Goal: Information Seeking & Learning: Check status

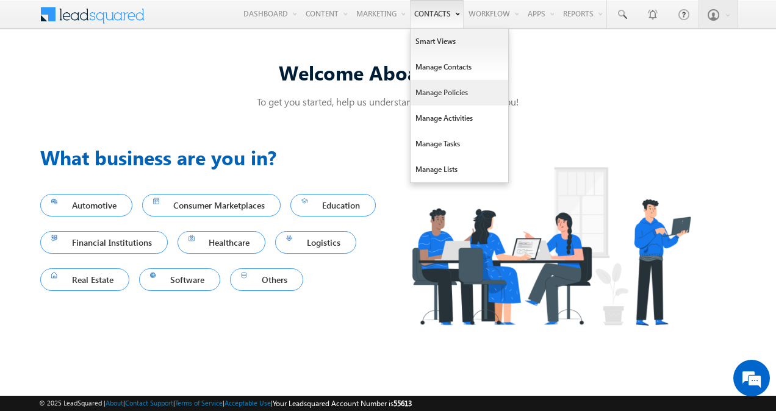
click at [437, 84] on link "Manage Policies" at bounding box center [460, 93] width 98 height 26
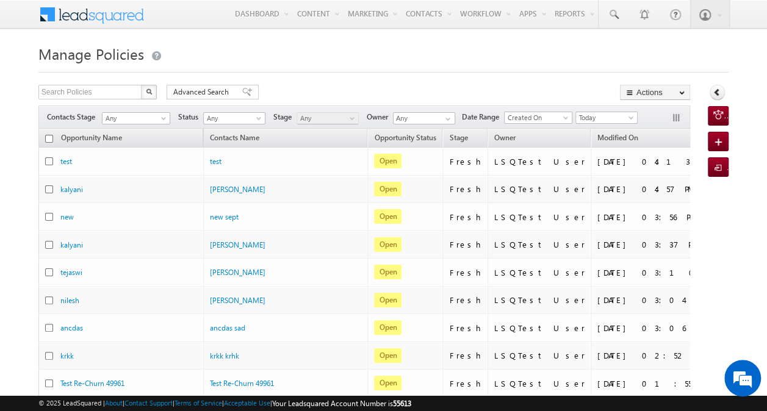
click at [405, 81] on div "Manage Policies Search Policies X 11 results found Advanced Search Advanced sea…" at bounding box center [383, 281] width 690 height 480
click at [598, 117] on span "Today" at bounding box center [605, 117] width 58 height 11
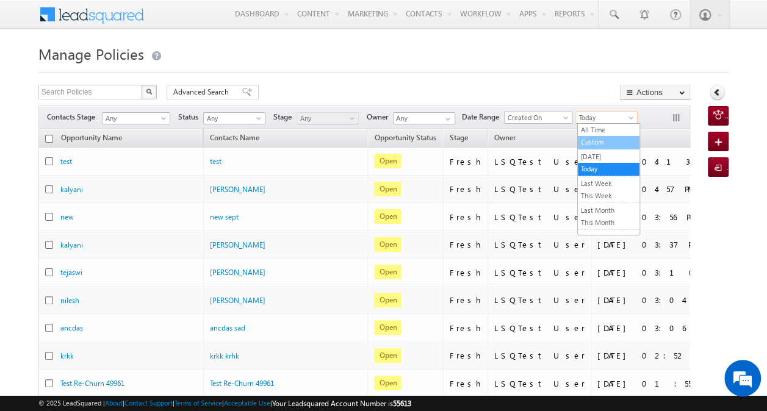
click at [597, 143] on link "Custom" at bounding box center [609, 142] width 62 height 11
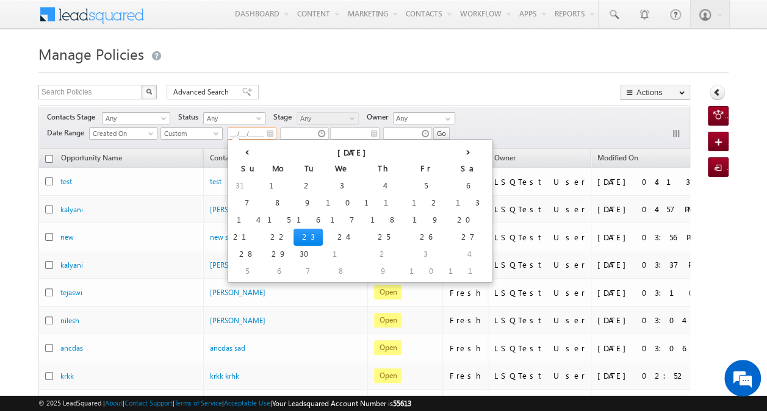
click at [247, 137] on input "__/__/____" at bounding box center [251, 134] width 49 height 12
click at [323, 220] on td "17" at bounding box center [342, 220] width 38 height 17
type input "09/17/2025"
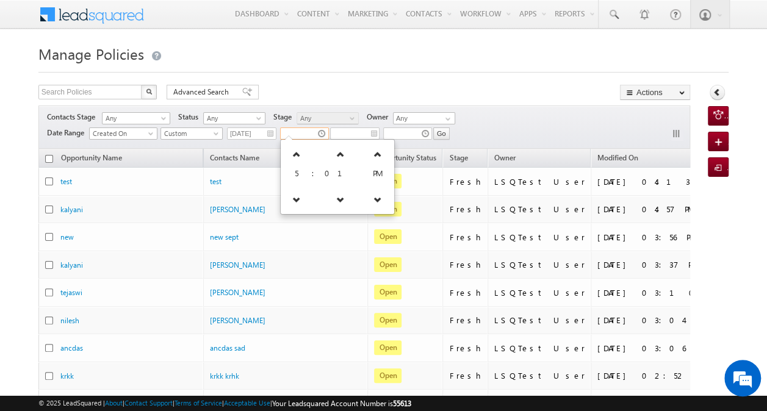
click at [306, 133] on input "text" at bounding box center [304, 134] width 49 height 12
click at [365, 159] on link at bounding box center [377, 154] width 25 height 22
type input "05:01 AM"
click at [336, 88] on div "Search Policies X 11 results found Advanced Search Advanced search results Acti…" at bounding box center [364, 94] width 652 height 18
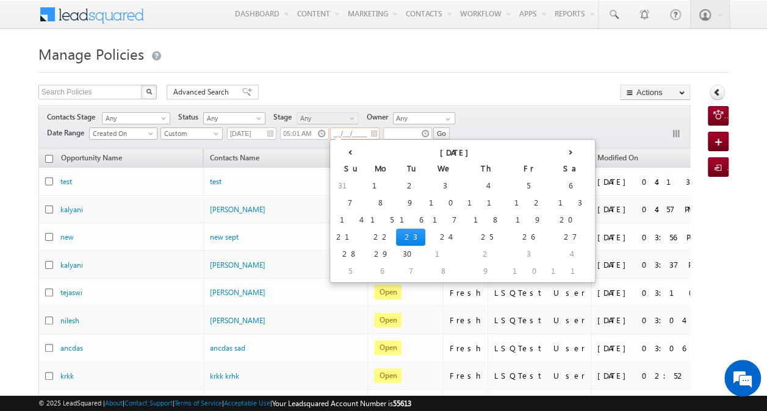
click at [348, 134] on input "__/__/____" at bounding box center [354, 134] width 49 height 12
click at [425, 223] on td "17" at bounding box center [444, 220] width 38 height 17
type input "09/17/2025"
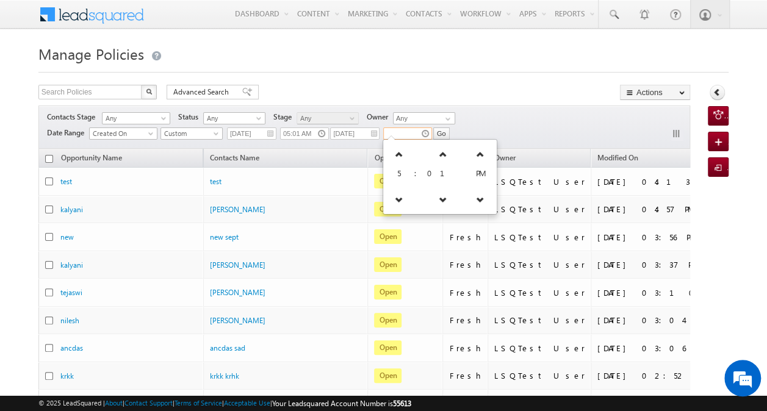
click at [411, 134] on input "text" at bounding box center [407, 134] width 49 height 12
click at [395, 150] on icon at bounding box center [399, 154] width 9 height 9
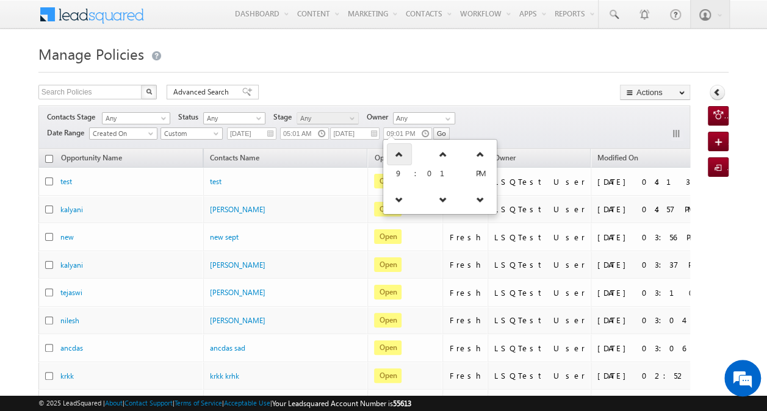
click at [395, 150] on icon at bounding box center [399, 154] width 9 height 9
type input "10:01 PM"
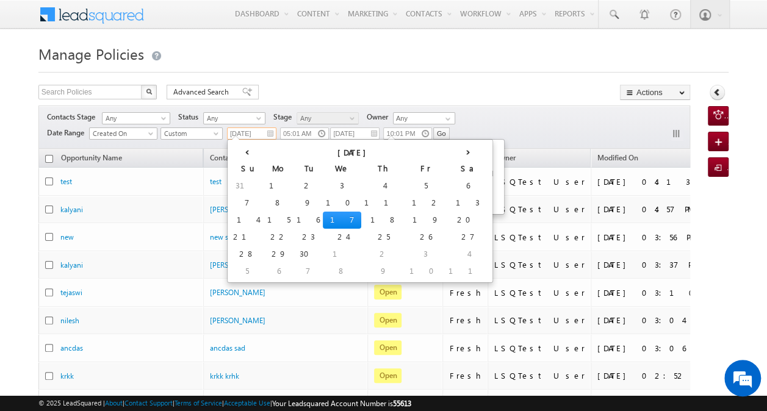
click at [256, 134] on input "[DATE]" at bounding box center [251, 134] width 49 height 12
click at [323, 201] on td "10" at bounding box center [342, 203] width 38 height 17
type input "[DATE]"
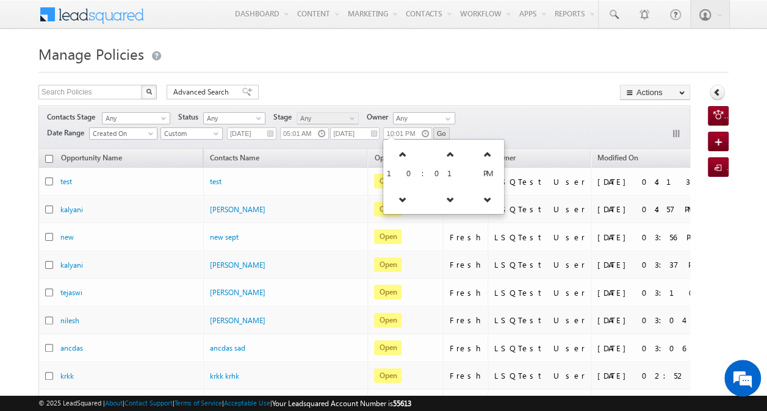
drag, startPoint x: 488, startPoint y: 126, endPoint x: 442, endPoint y: 133, distance: 46.3
click at [442, 133] on div "Contacts Stage Any Any Activity Type Policy Policy Status Any Open Won Lost Any…" at bounding box center [364, 127] width 652 height 43
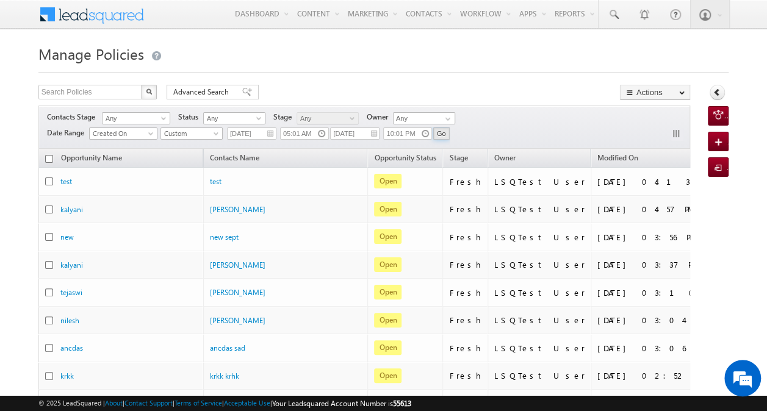
click at [442, 133] on input "Go" at bounding box center [441, 134] width 16 height 12
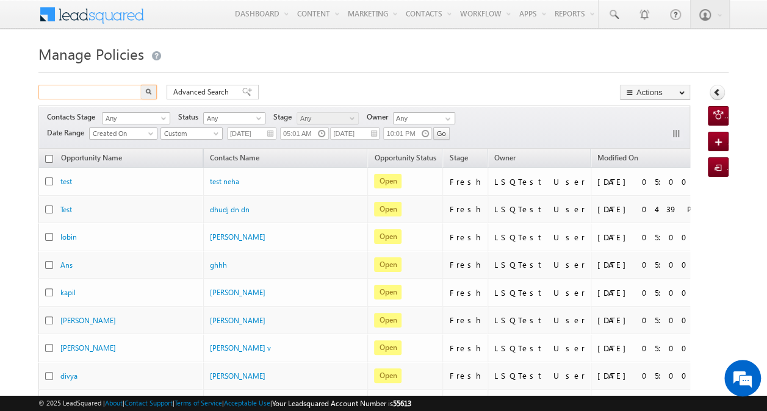
click at [112, 94] on input "text" at bounding box center [90, 92] width 104 height 15
paste input "9034890344"
type input "9034890344"
click at [151, 88] on button "button" at bounding box center [149, 92] width 16 height 15
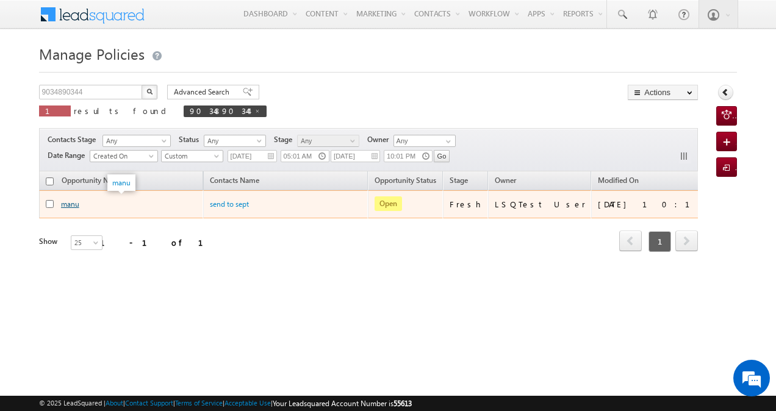
click at [72, 200] on link "manu" at bounding box center [70, 204] width 18 height 9
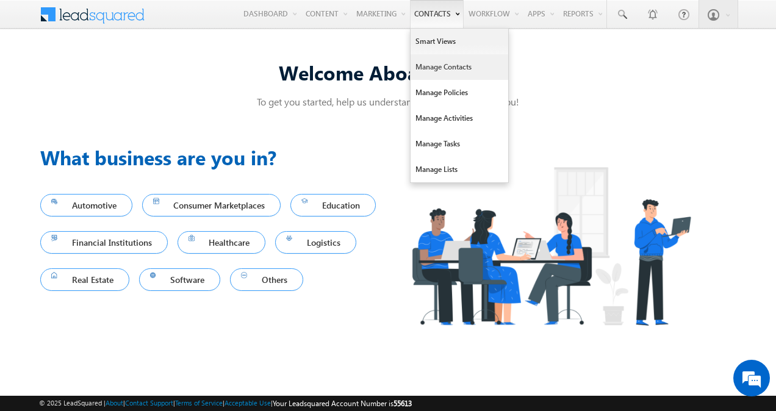
click at [447, 74] on link "Manage Contacts" at bounding box center [460, 67] width 98 height 26
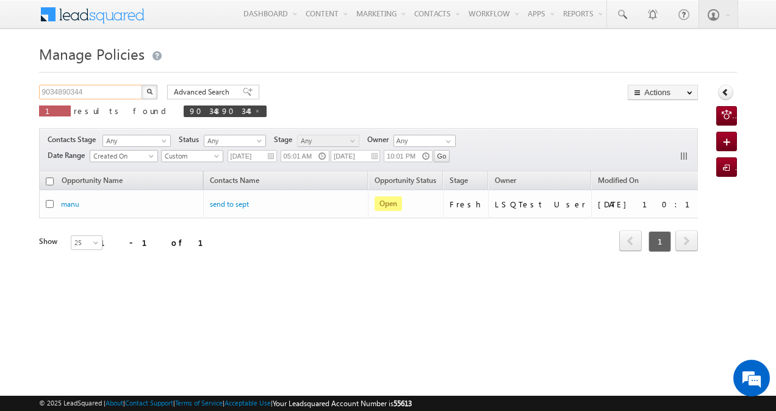
click at [107, 85] on input "9034890344" at bounding box center [91, 92] width 104 height 15
click at [216, 161] on body "Menu Vikas [PERSON_NAME] [PERSON_NAME] .nerk ar-v+ UAT@a ditya birla" at bounding box center [388, 173] width 776 height 346
click at [199, 171] on link "All Time" at bounding box center [193, 168] width 62 height 11
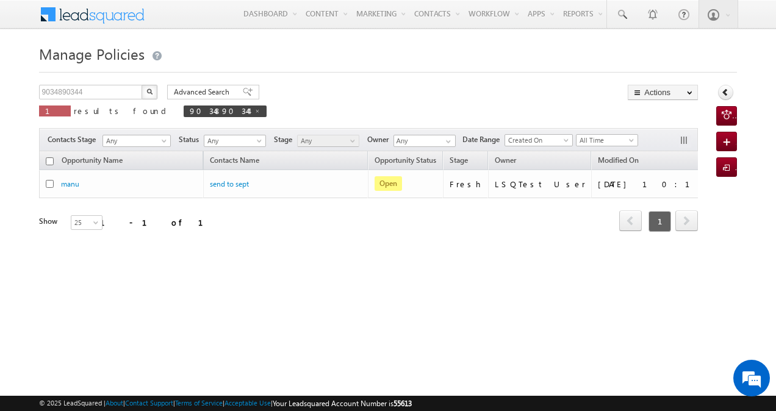
click at [150, 95] on button "button" at bounding box center [150, 92] width 16 height 15
click at [254, 110] on span at bounding box center [257, 111] width 6 height 6
type input "Search Policies"
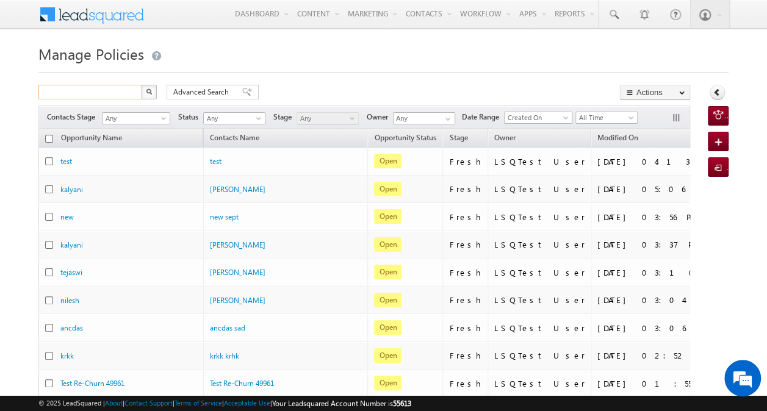
click at [105, 92] on input "text" at bounding box center [90, 92] width 104 height 15
paste input "9034890344"
type input "9034890344"
click at [151, 92] on img "button" at bounding box center [149, 91] width 6 height 6
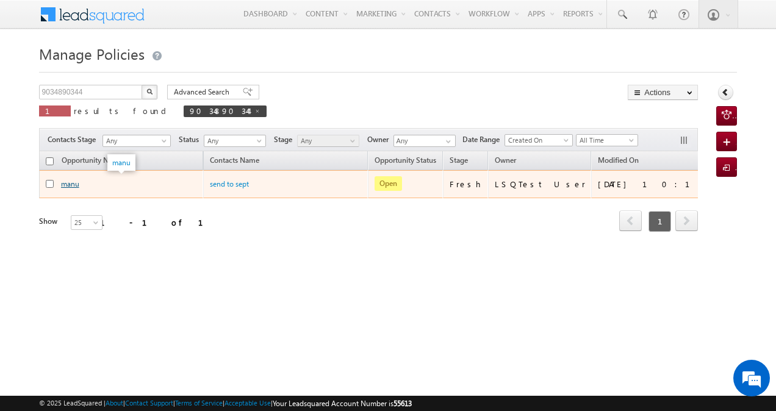
click at [70, 185] on link "manu" at bounding box center [70, 183] width 18 height 9
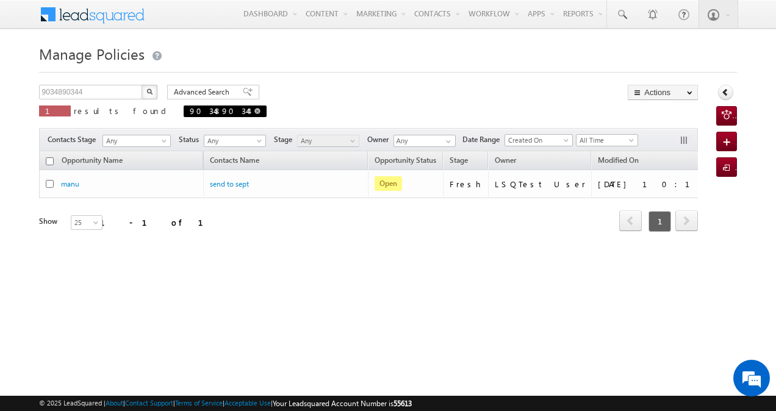
click at [254, 112] on span at bounding box center [257, 111] width 6 height 6
type input "Search Policies"
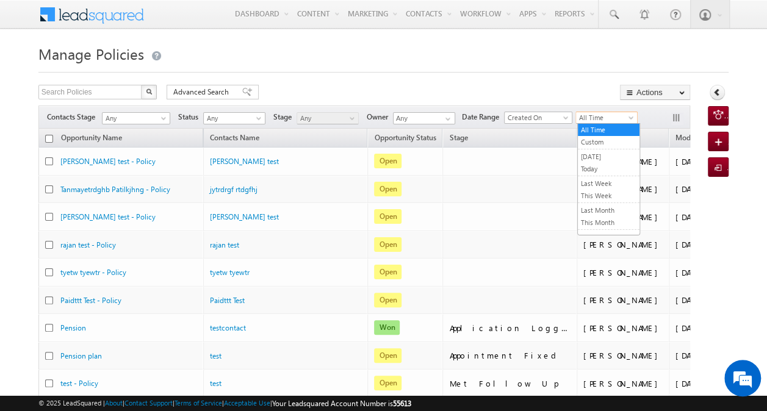
click at [598, 115] on span "All Time" at bounding box center [605, 117] width 58 height 11
click at [595, 164] on link "Today" at bounding box center [609, 169] width 62 height 11
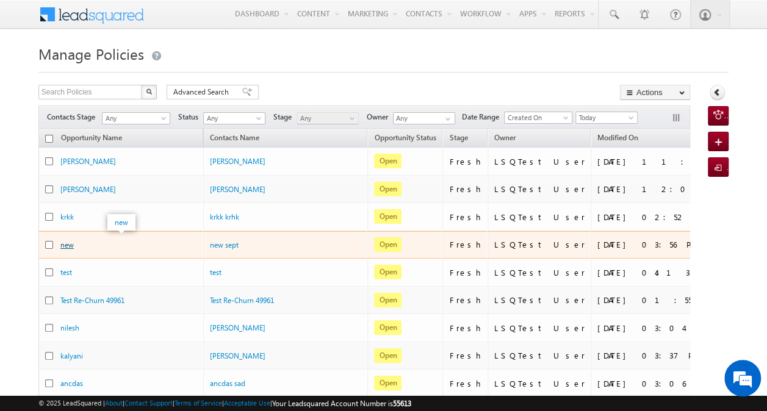
click at [72, 247] on link "new" at bounding box center [66, 244] width 13 height 9
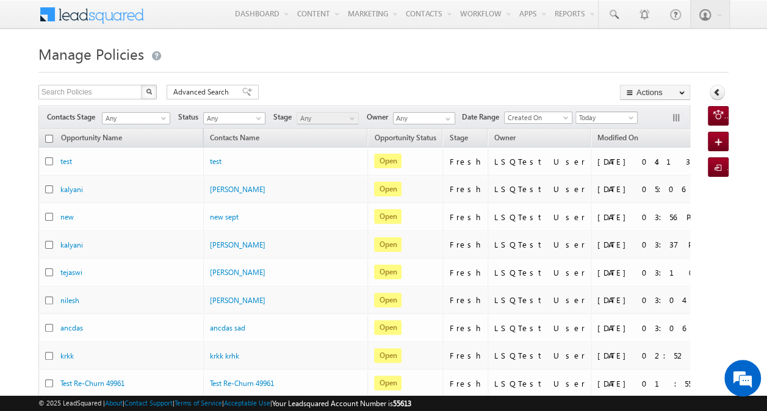
click at [630, 118] on span at bounding box center [632, 120] width 10 height 10
click at [611, 131] on link "All Time" at bounding box center [609, 129] width 62 height 11
click at [606, 118] on span "All Time" at bounding box center [605, 117] width 58 height 11
click at [605, 140] on link "Custom" at bounding box center [609, 142] width 62 height 11
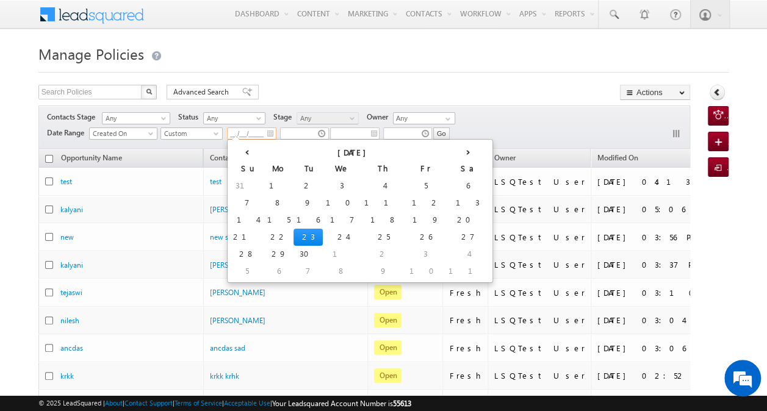
click at [256, 136] on input "__/__/____" at bounding box center [251, 134] width 49 height 12
click at [323, 203] on td "10" at bounding box center [342, 203] width 38 height 17
type input "[DATE]"
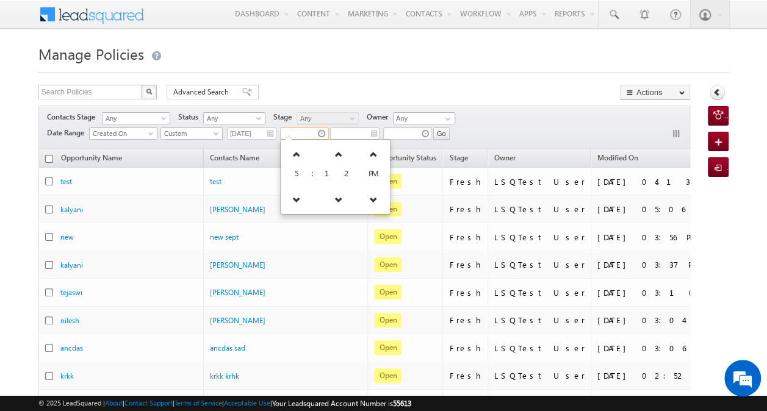
click at [303, 132] on input "text" at bounding box center [304, 134] width 49 height 12
click at [295, 157] on icon at bounding box center [296, 154] width 9 height 9
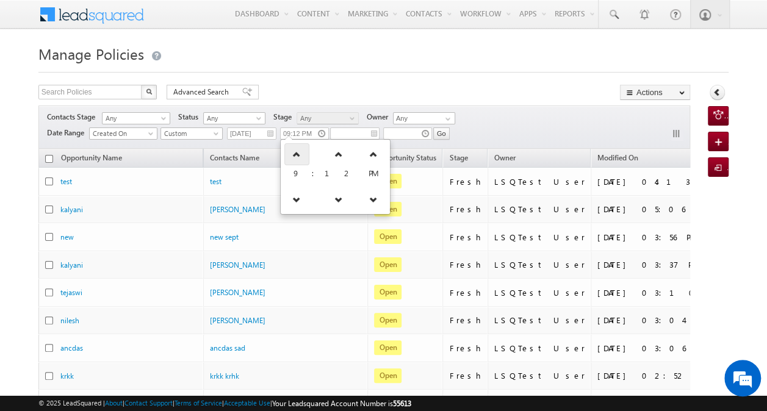
click at [295, 157] on icon at bounding box center [296, 154] width 9 height 9
click at [300, 194] on link at bounding box center [300, 200] width 25 height 22
click at [300, 194] on link at bounding box center [296, 200] width 25 height 22
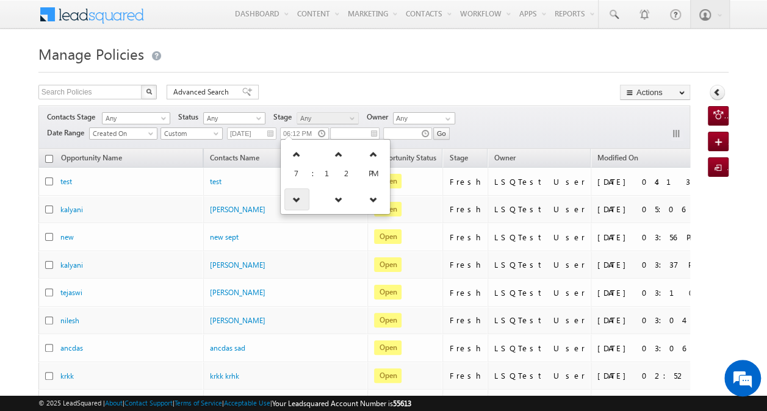
click at [300, 194] on link at bounding box center [296, 200] width 25 height 22
drag, startPoint x: 300, startPoint y: 194, endPoint x: 361, endPoint y: 206, distance: 62.2
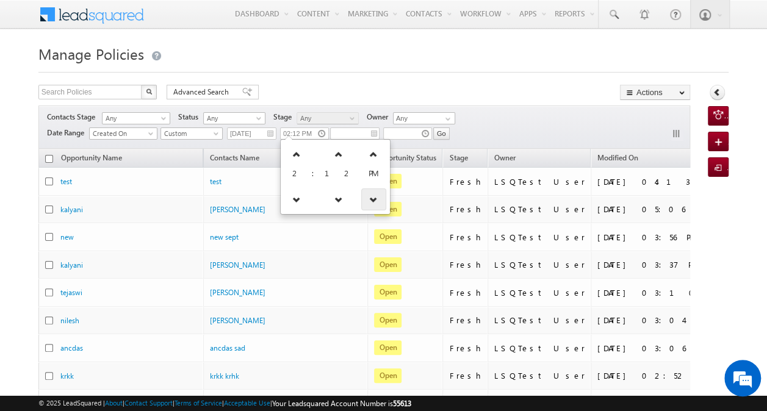
click at [361, 206] on tr at bounding box center [335, 199] width 104 height 24
click at [361, 206] on link at bounding box center [373, 200] width 25 height 22
type input "02:12 AM"
click at [377, 70] on div at bounding box center [383, 69] width 690 height 8
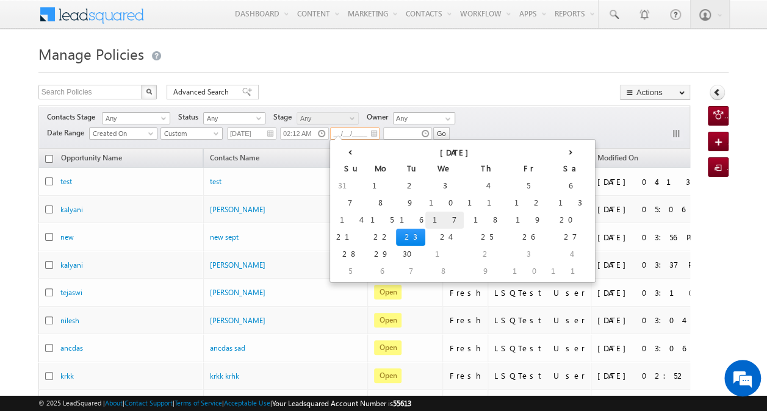
drag, startPoint x: 340, startPoint y: 134, endPoint x: 398, endPoint y: 220, distance: 103.2
click at [425, 220] on td "17" at bounding box center [444, 220] width 38 height 17
type input "[DATE]"
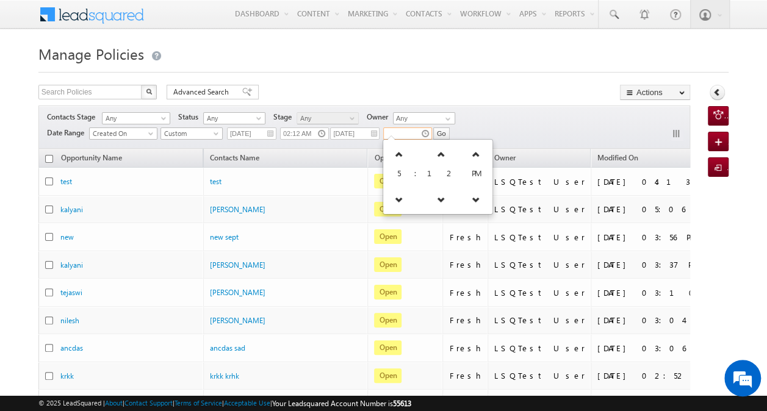
click at [412, 136] on input "text" at bounding box center [407, 134] width 49 height 12
click at [399, 154] on icon at bounding box center [399, 154] width 9 height 9
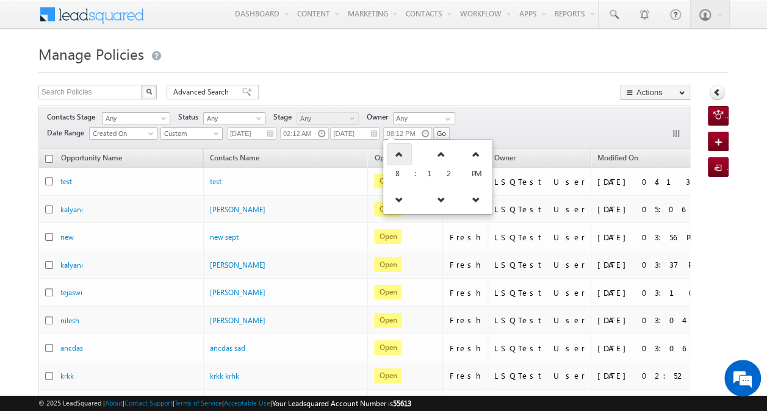
type input "09:12 PM"
click at [445, 134] on input "Go" at bounding box center [441, 134] width 16 height 12
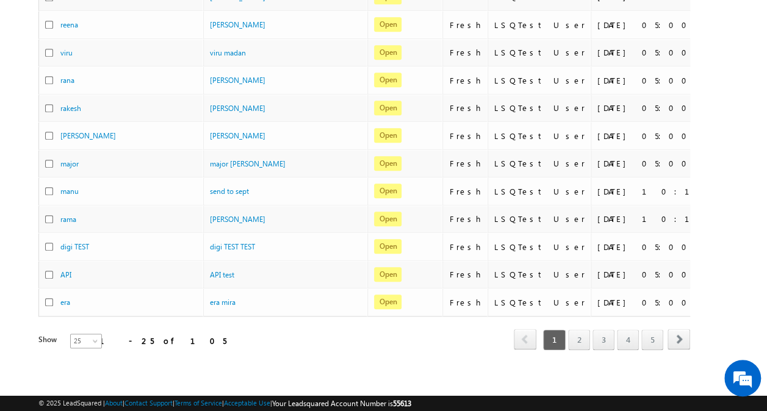
click at [73, 336] on span "25" at bounding box center [87, 341] width 32 height 11
click at [72, 388] on link "200" at bounding box center [78, 391] width 31 height 11
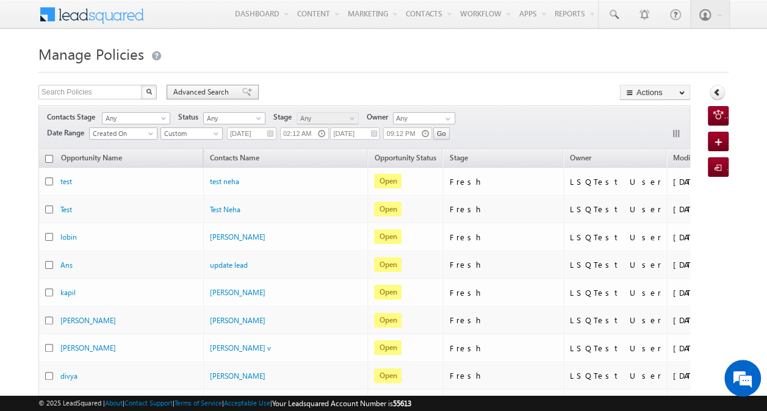
click at [214, 90] on span "Advanced Search" at bounding box center [202, 92] width 59 height 11
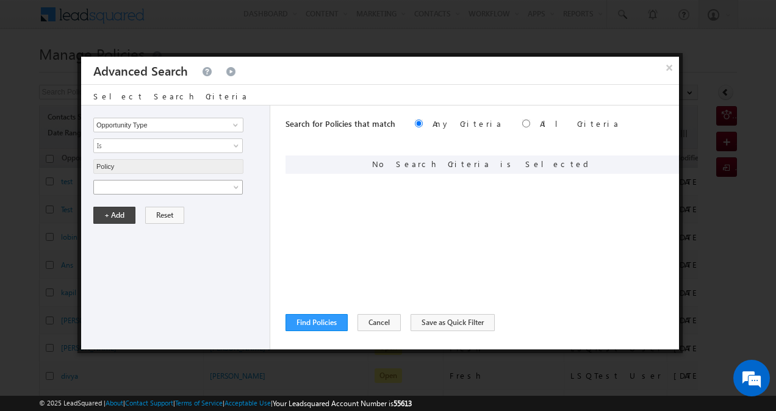
click at [234, 187] on span at bounding box center [237, 190] width 10 height 10
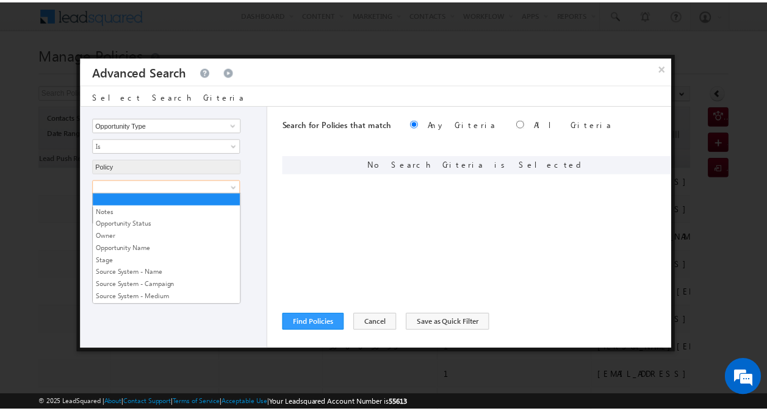
scroll to position [2333, 0]
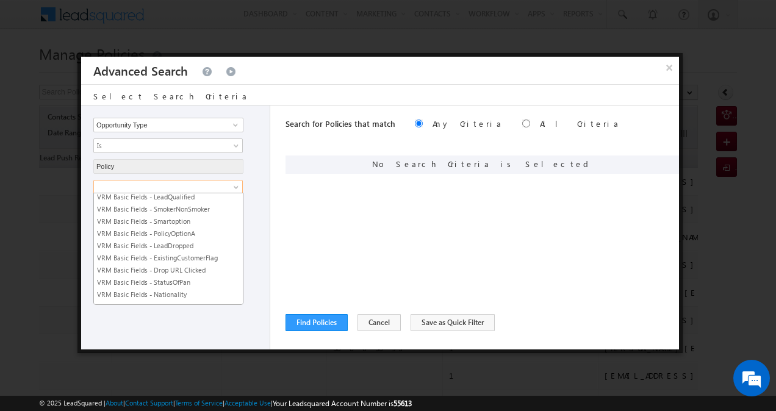
click at [193, 326] on link "VRM Basic Fields - Re-Enquiry" at bounding box center [168, 331] width 149 height 11
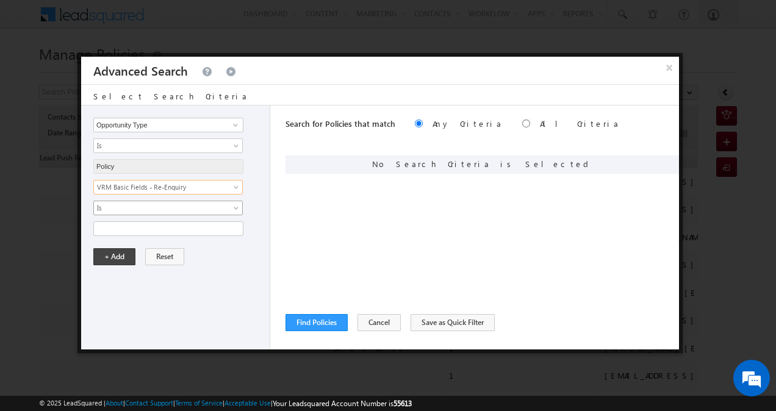
click at [236, 206] on span at bounding box center [237, 211] width 10 height 10
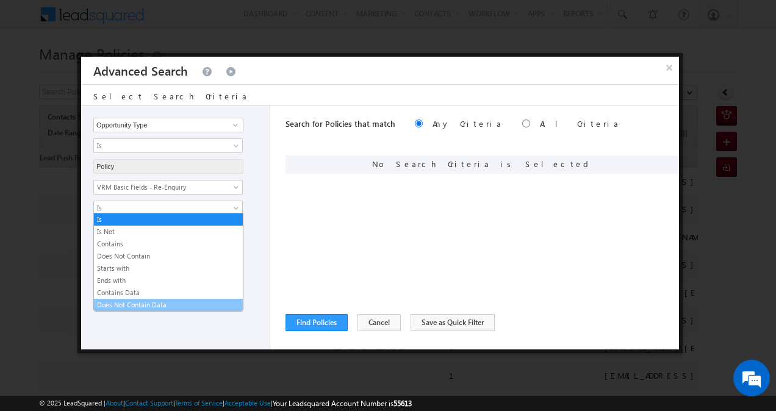
click at [189, 300] on link "Does Not Contain Data" at bounding box center [168, 305] width 149 height 11
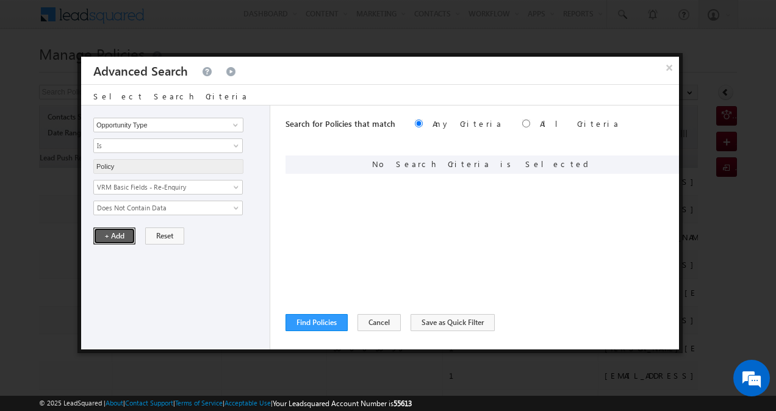
click at [123, 236] on button "+ Add" at bounding box center [114, 236] width 42 height 17
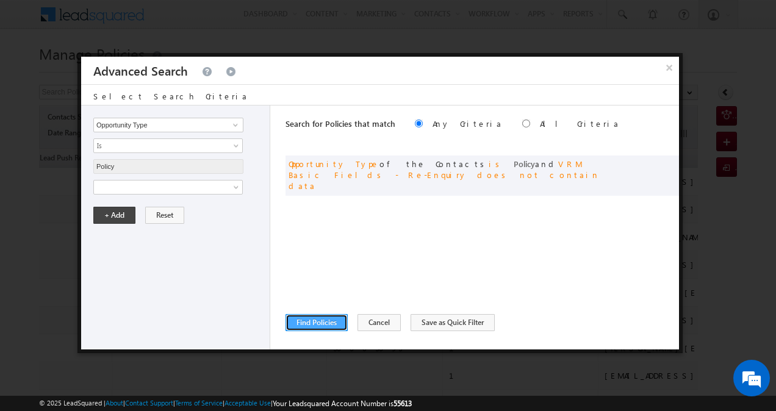
click at [328, 325] on button "Find Policies" at bounding box center [317, 322] width 62 height 17
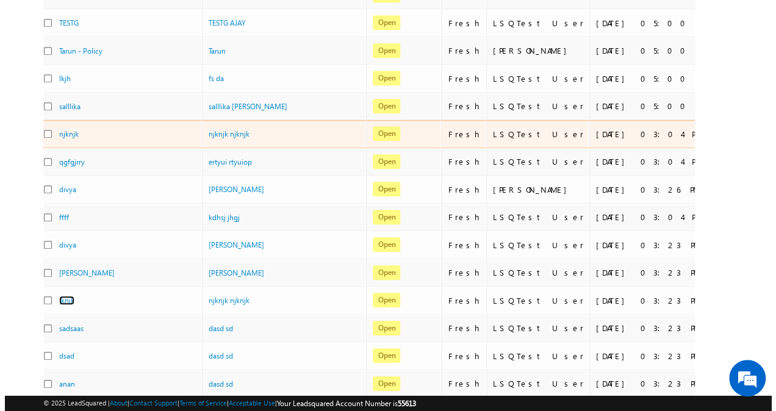
scroll to position [0, 0]
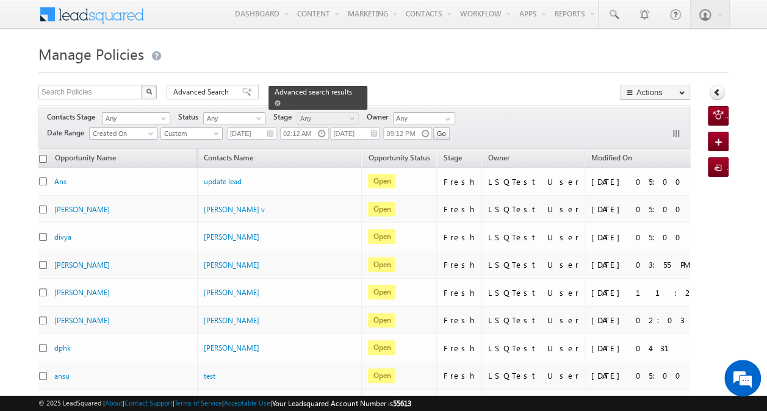
click at [281, 100] on span at bounding box center [278, 103] width 6 height 6
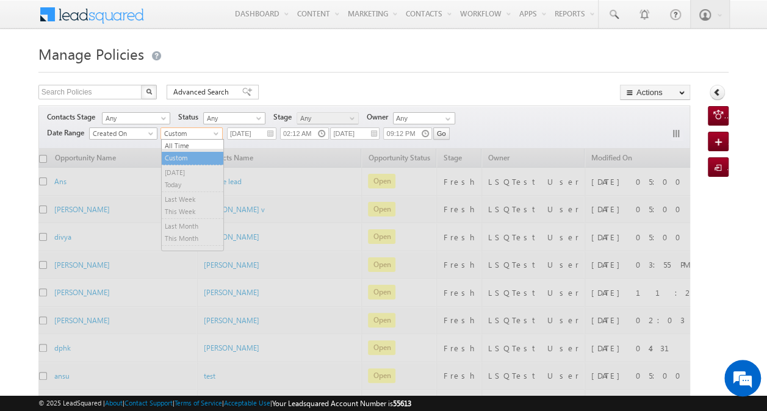
click at [211, 129] on span "Custom" at bounding box center [190, 133] width 58 height 11
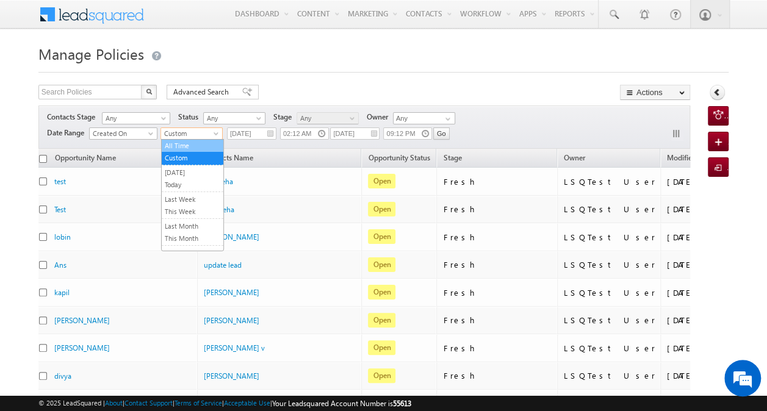
click at [195, 143] on link "All Time" at bounding box center [193, 145] width 62 height 11
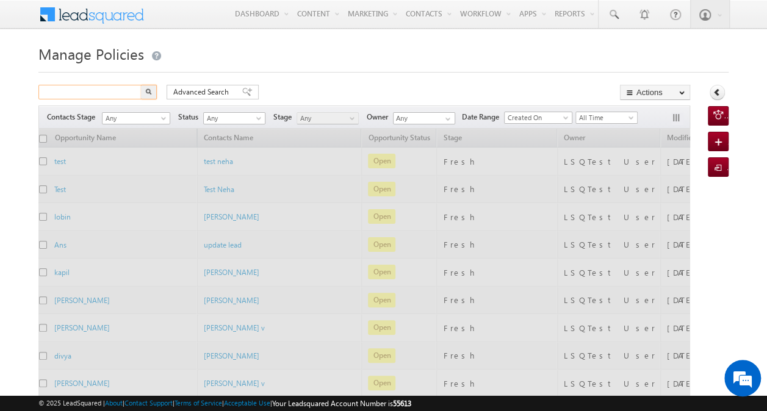
click at [111, 92] on input "text" at bounding box center [90, 92] width 104 height 15
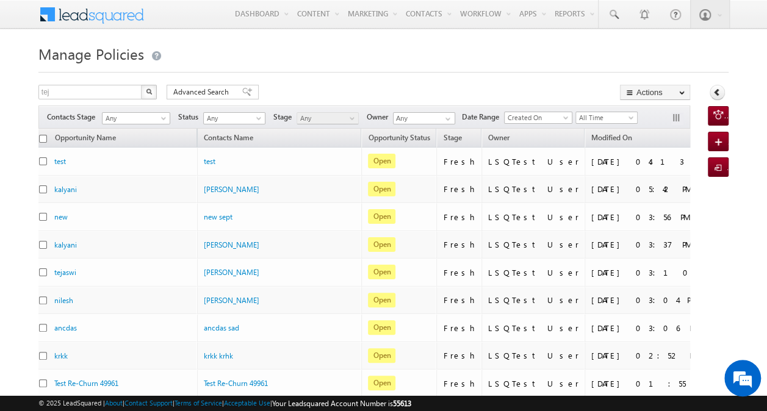
click at [147, 91] on img "button" at bounding box center [149, 91] width 6 height 6
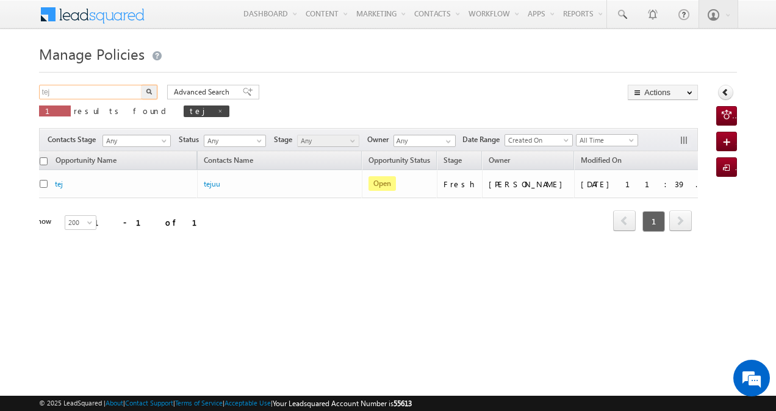
click at [92, 90] on input "tej" at bounding box center [91, 92] width 104 height 15
click at [104, 88] on input "tej" at bounding box center [91, 92] width 104 height 15
paste input "[PERSON_NAME]"
type input "[PERSON_NAME]"
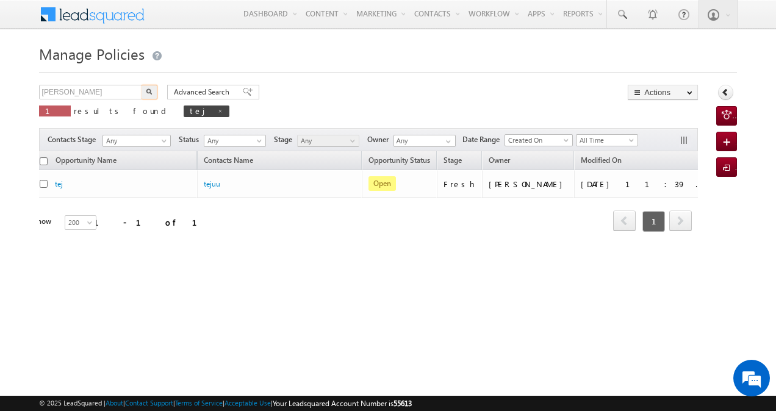
click at [148, 92] on img "button" at bounding box center [149, 91] width 6 height 6
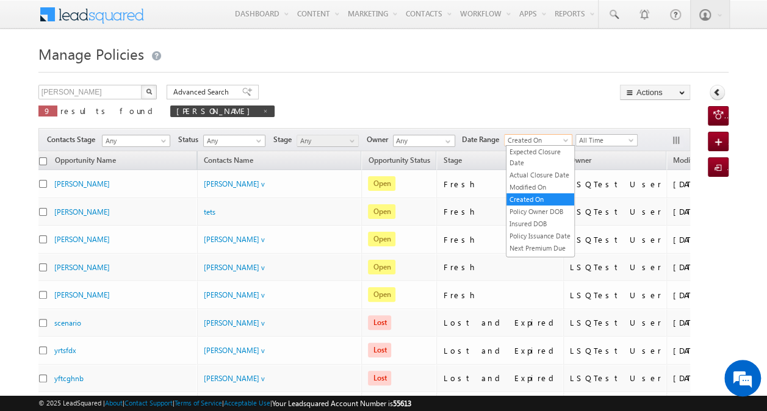
click at [549, 139] on span "Created On" at bounding box center [536, 140] width 63 height 11
click at [553, 193] on link "Modified On" at bounding box center [540, 187] width 68 height 11
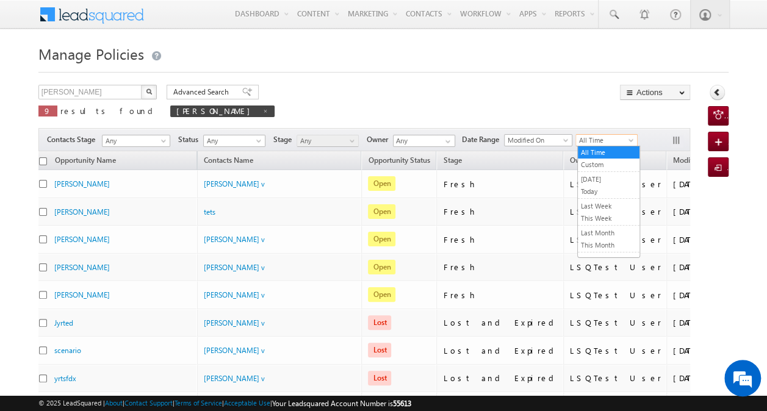
click at [629, 142] on span at bounding box center [632, 143] width 10 height 10
click at [607, 189] on link "Today" at bounding box center [609, 191] width 62 height 11
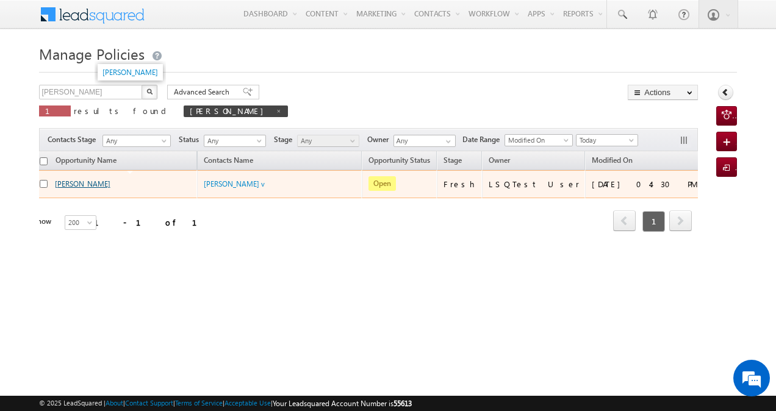
click at [70, 181] on link "[PERSON_NAME]" at bounding box center [83, 183] width 56 height 9
